Goal: Transaction & Acquisition: Purchase product/service

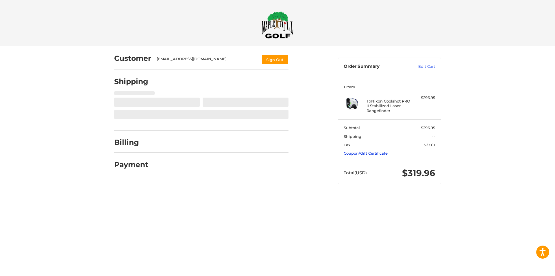
click at [360, 155] on link "Coupon/Gift Certificate" at bounding box center [366, 153] width 44 height 5
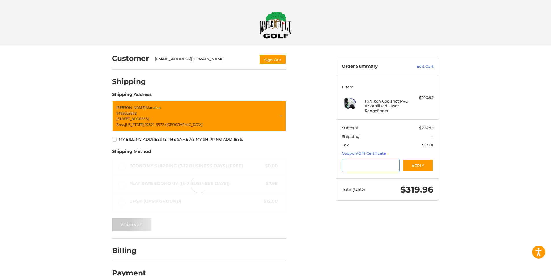
click at [355, 163] on input "Gift Certificate or Coupon Code" at bounding box center [371, 165] width 58 height 13
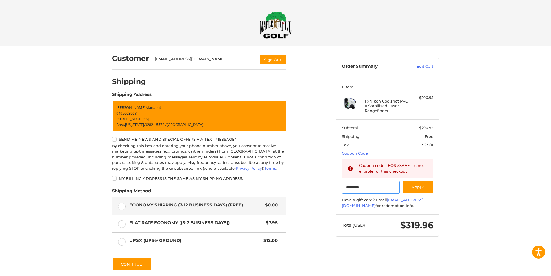
type input "*********"
click at [270, 31] on img at bounding box center [276, 24] width 32 height 27
